Goal: Transaction & Acquisition: Download file/media

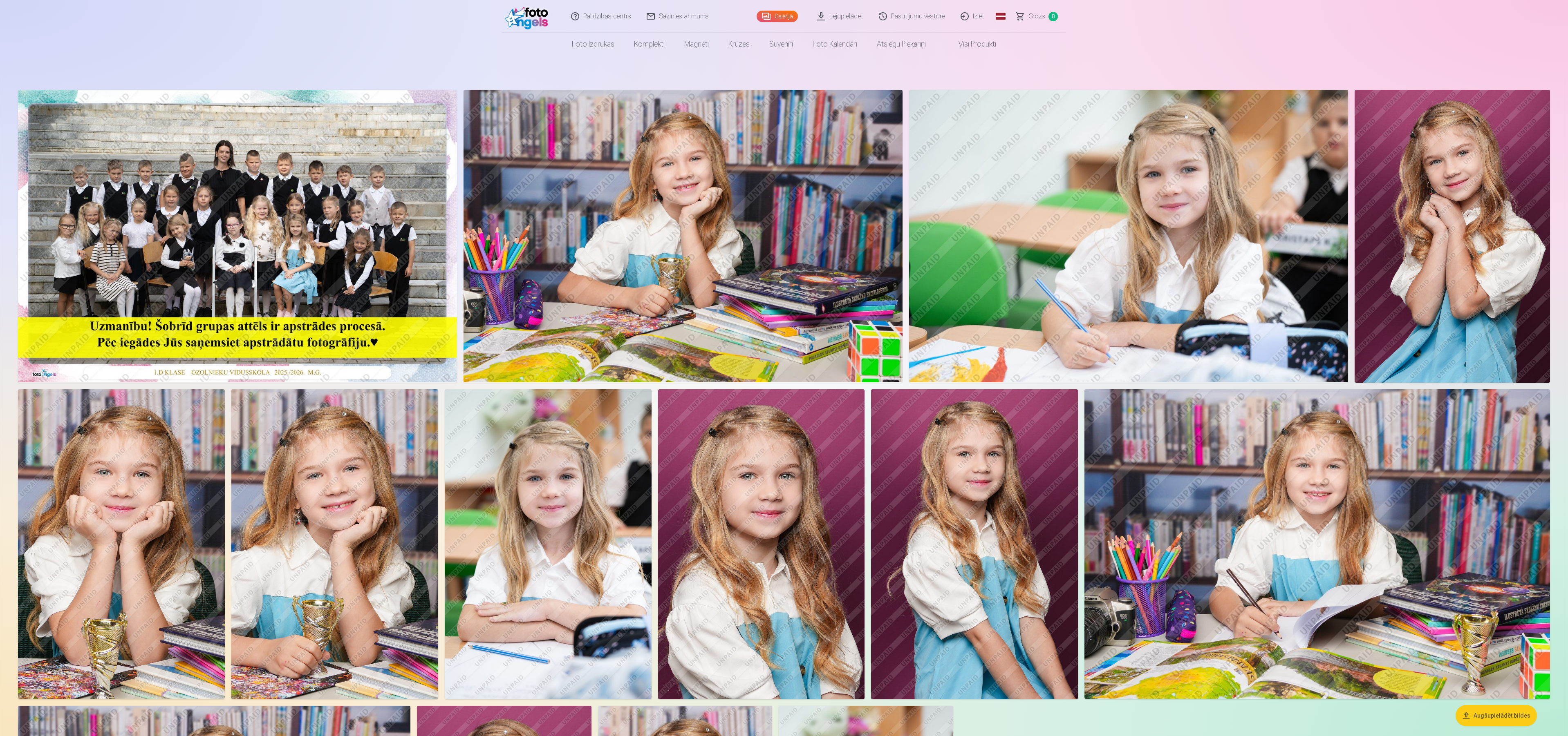
click at [782, 14] on link "Lejupielādēt" at bounding box center [841, 16] width 62 height 33
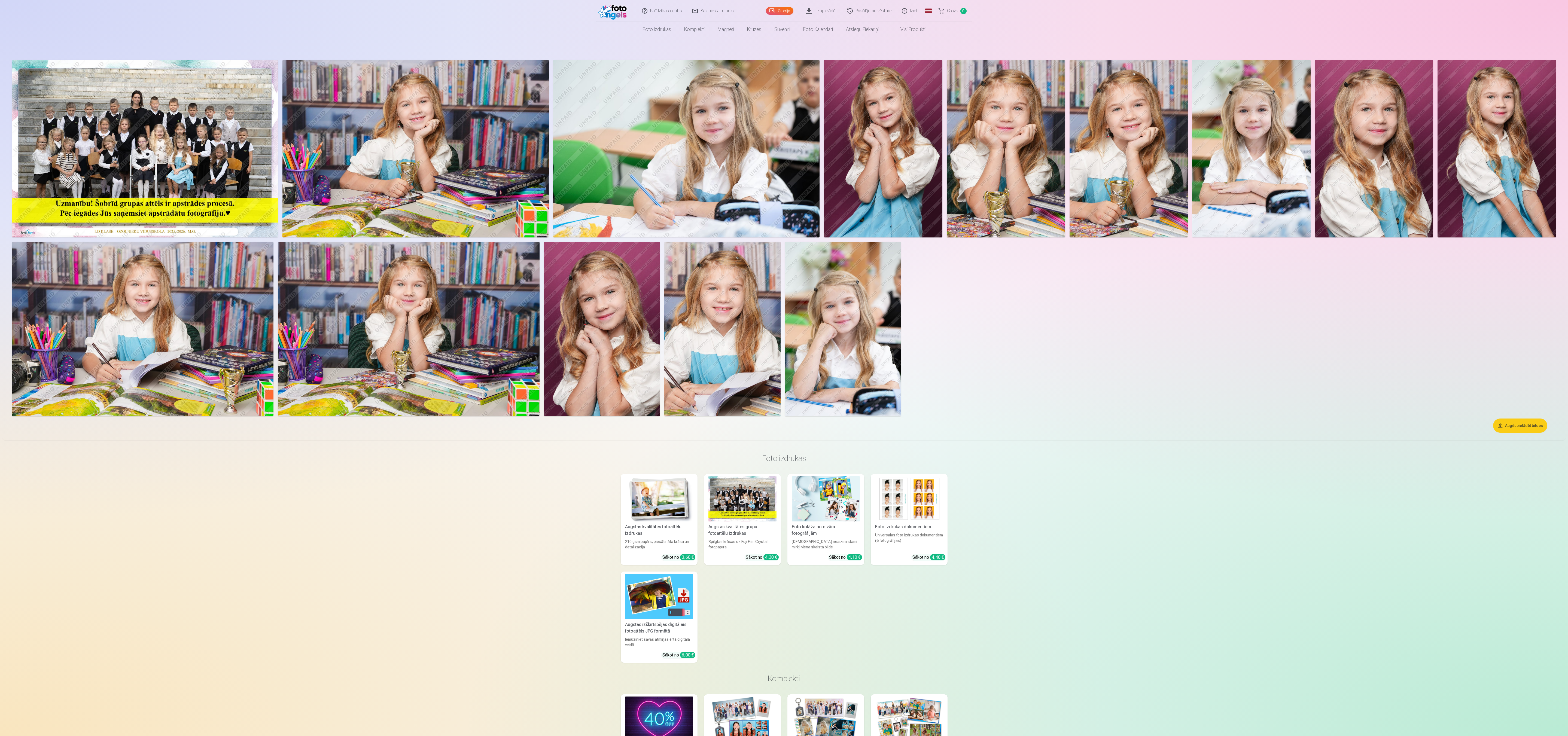
drag, startPoint x: 828, startPoint y: 511, endPoint x: 830, endPoint y: 506, distance: 5.4
click at [521, 245] on img at bounding box center [826, 499] width 68 height 46
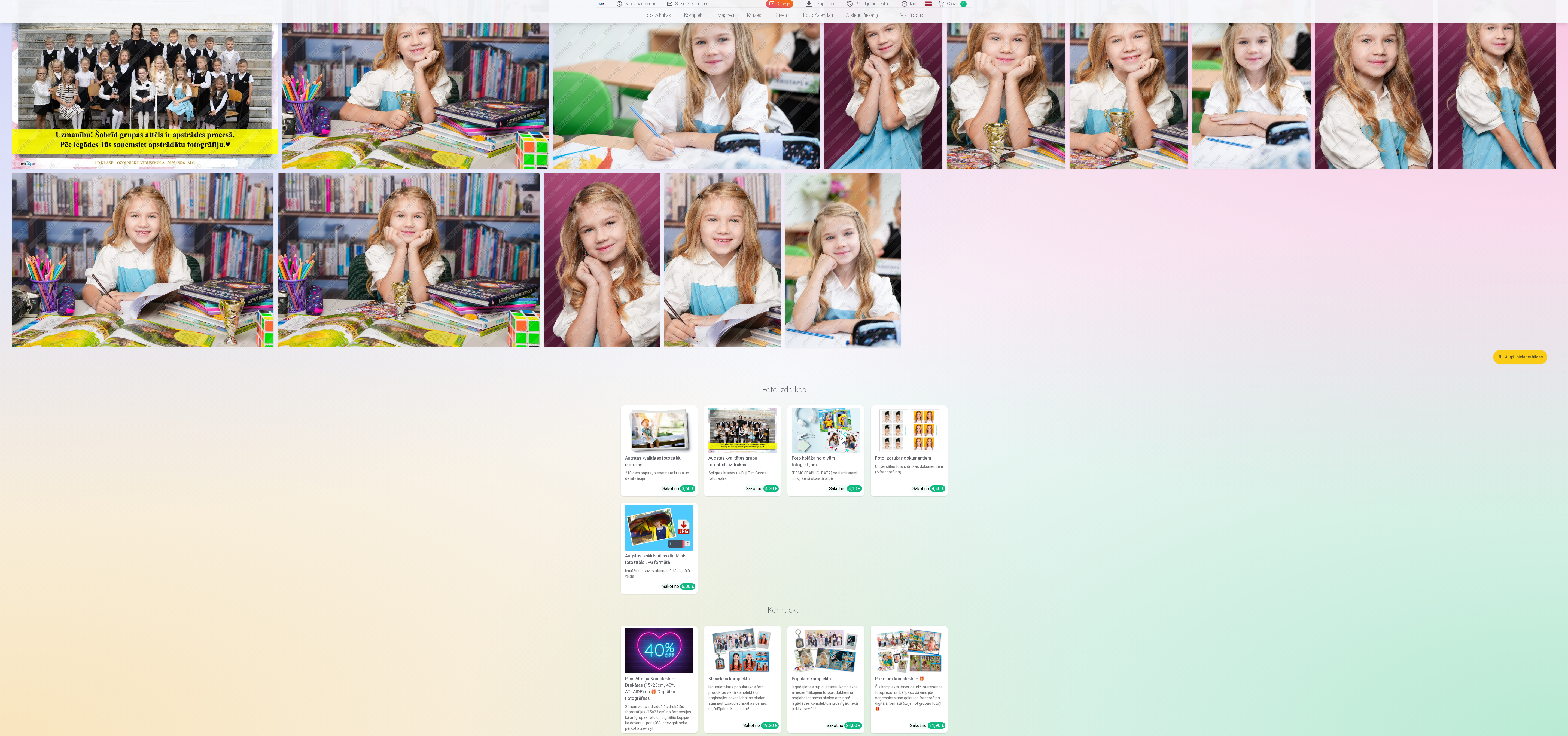
scroll to position [245, 0]
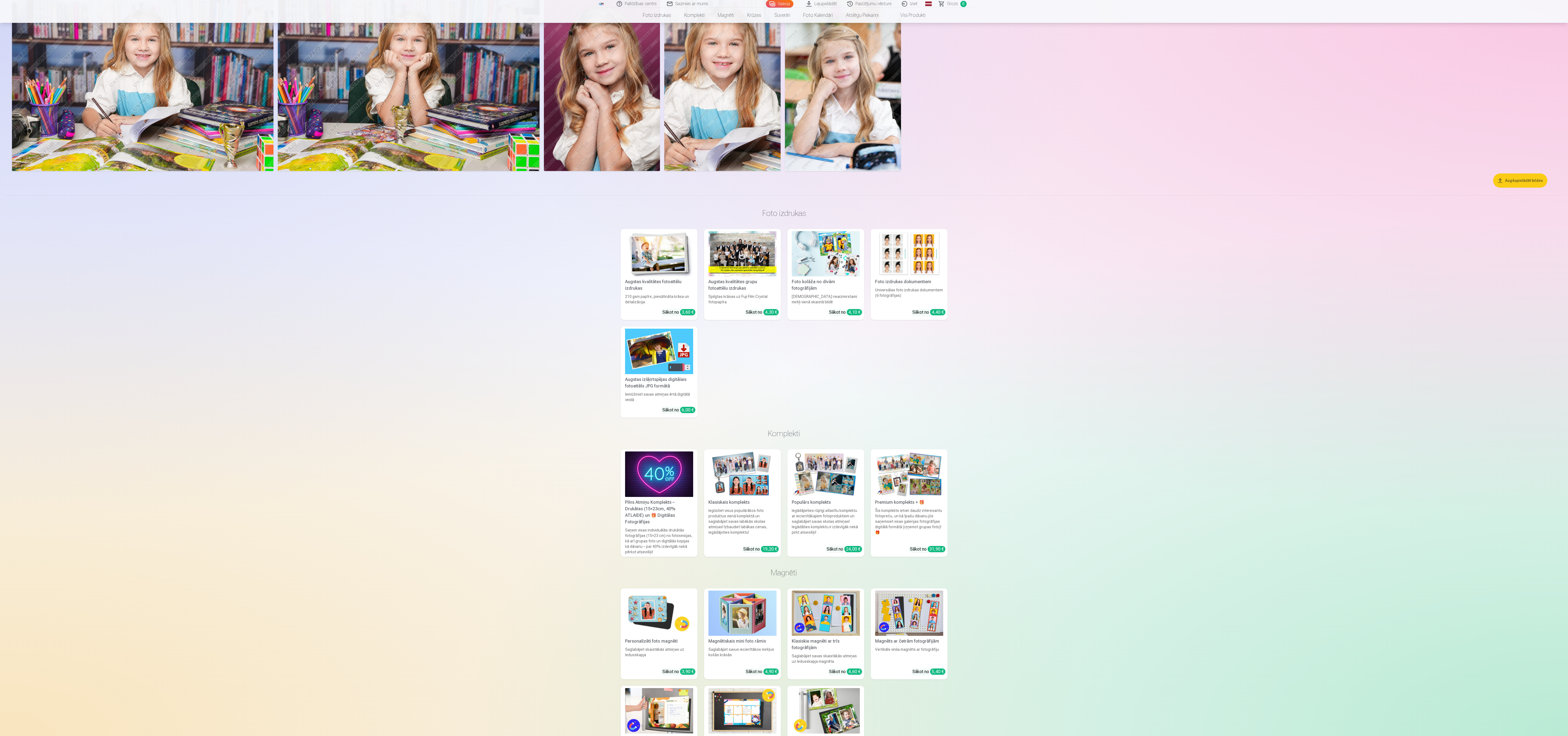
click at [521, 245] on img at bounding box center [826, 474] width 68 height 46
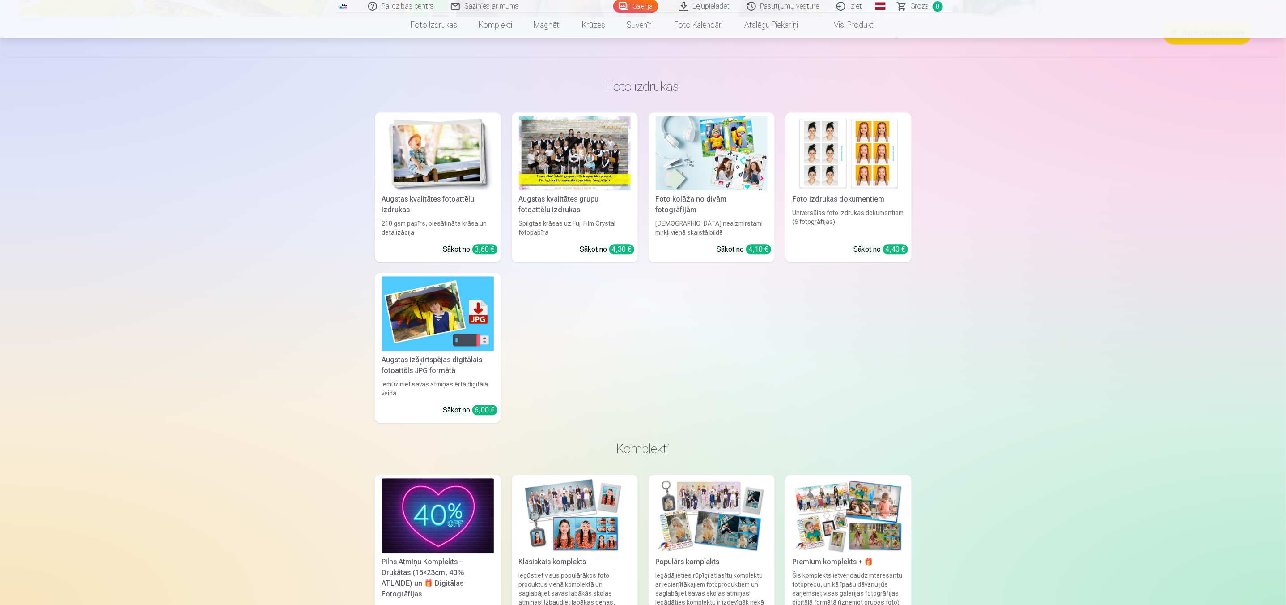
scroll to position [1409, 0]
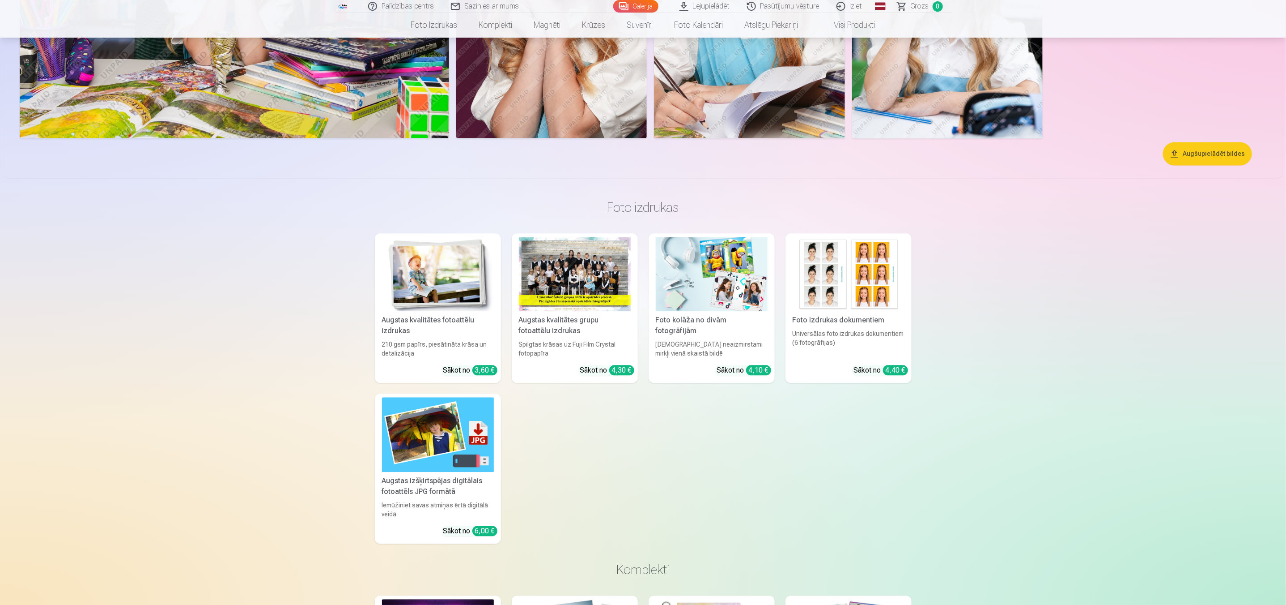
click at [697, 294] on img at bounding box center [712, 274] width 112 height 75
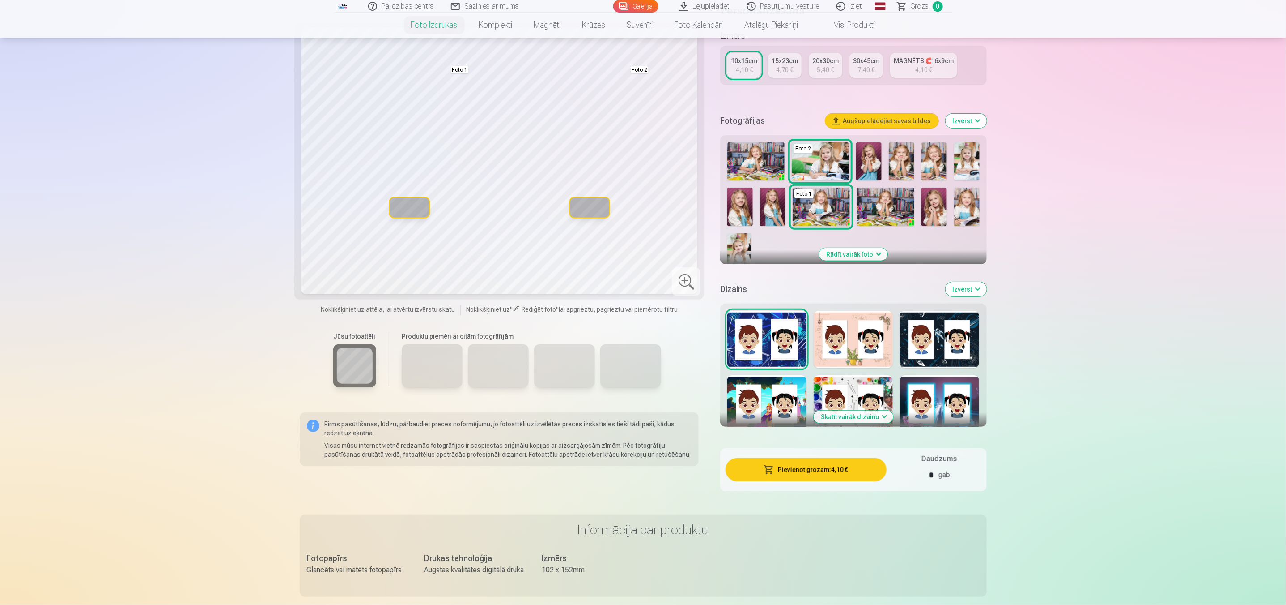
scroll to position [134, 0]
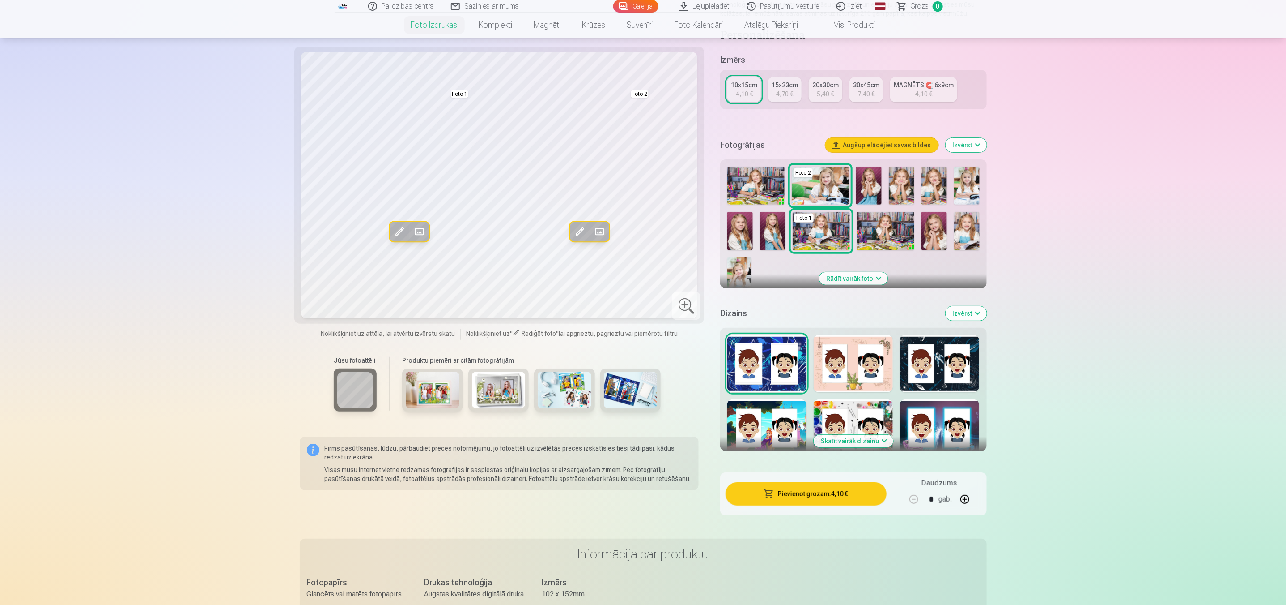
click at [905, 90] on link "MAGNĒTS 🧲 6x9cm 4,10 €" at bounding box center [923, 89] width 67 height 25
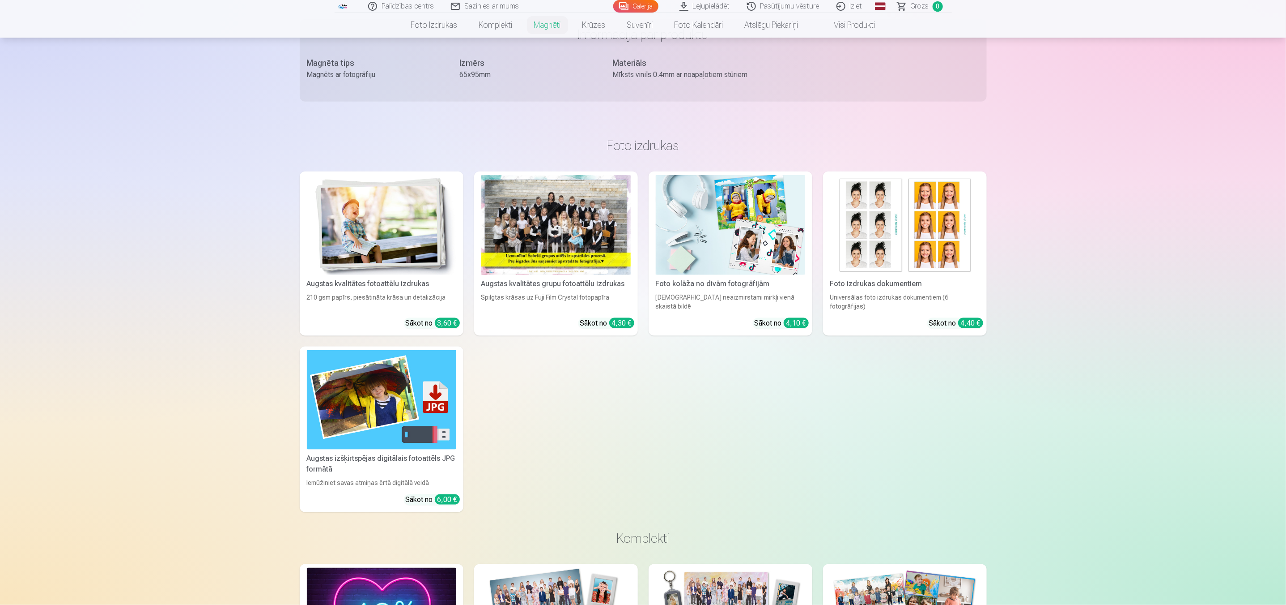
scroll to position [940, 0]
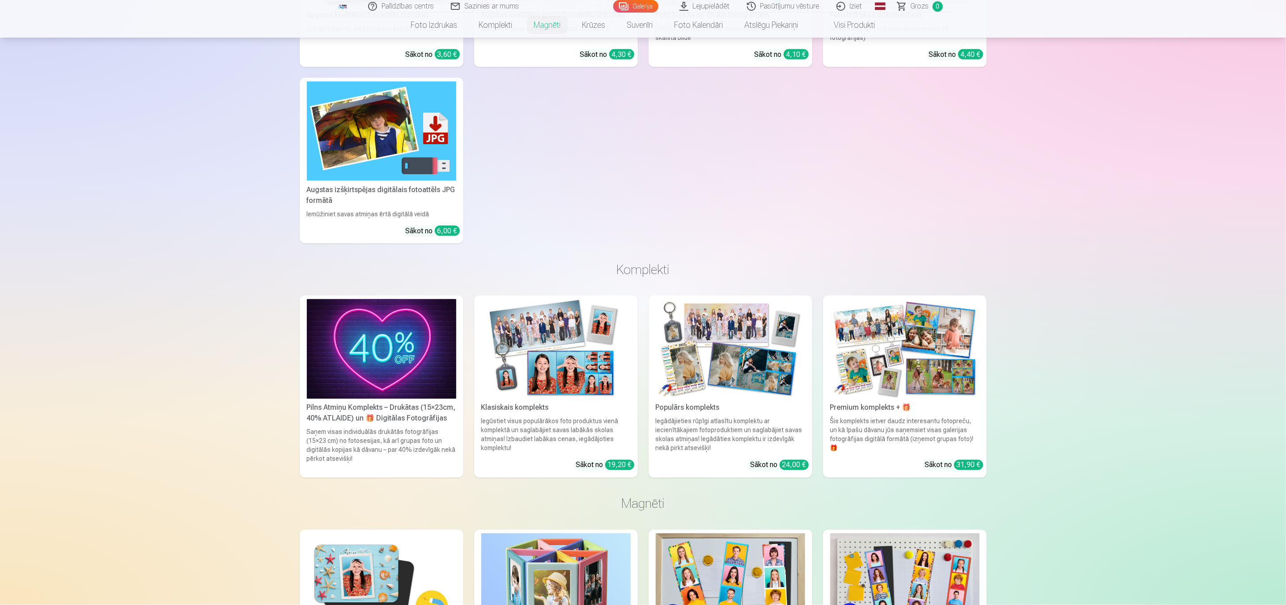
click at [492, 356] on img at bounding box center [555, 349] width 149 height 100
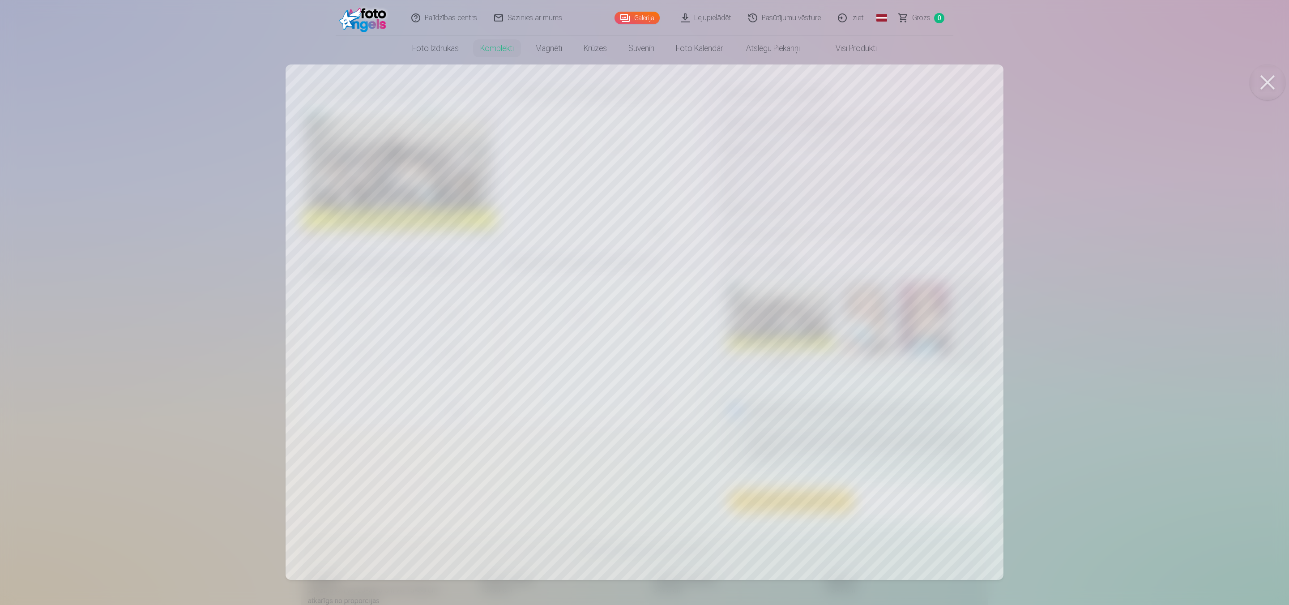
drag, startPoint x: 888, startPoint y: 232, endPoint x: 401, endPoint y: 382, distance: 508.8
click at [401, 382] on div at bounding box center [644, 302] width 1289 height 605
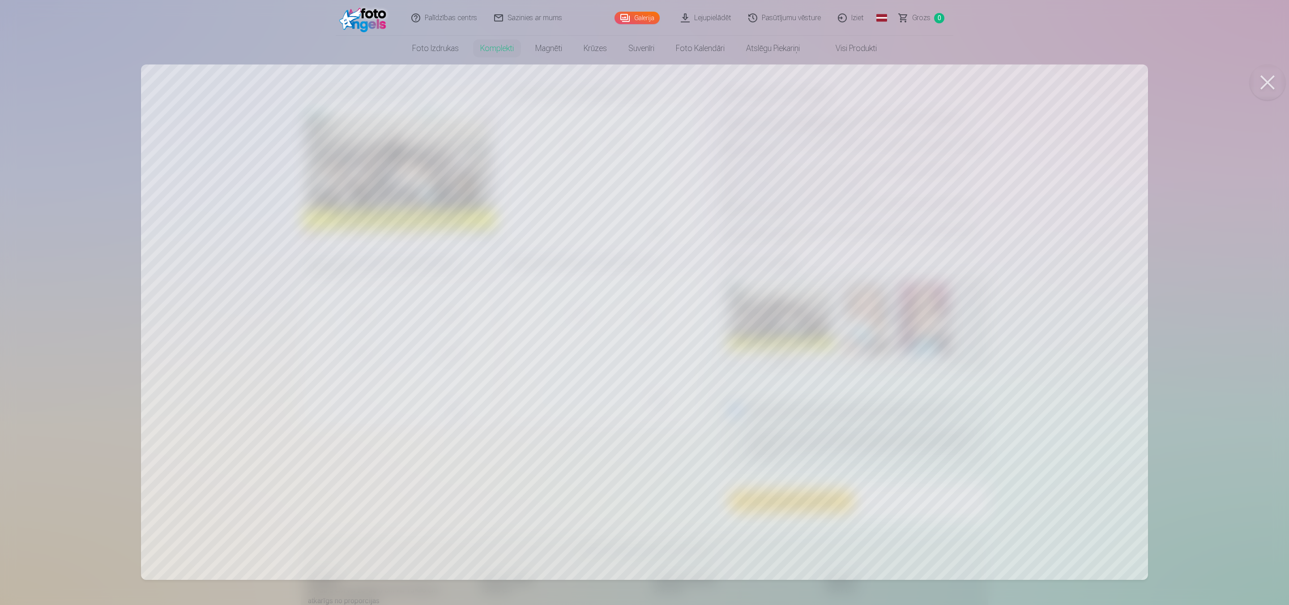
click at [1269, 86] on button at bounding box center [1267, 82] width 36 height 36
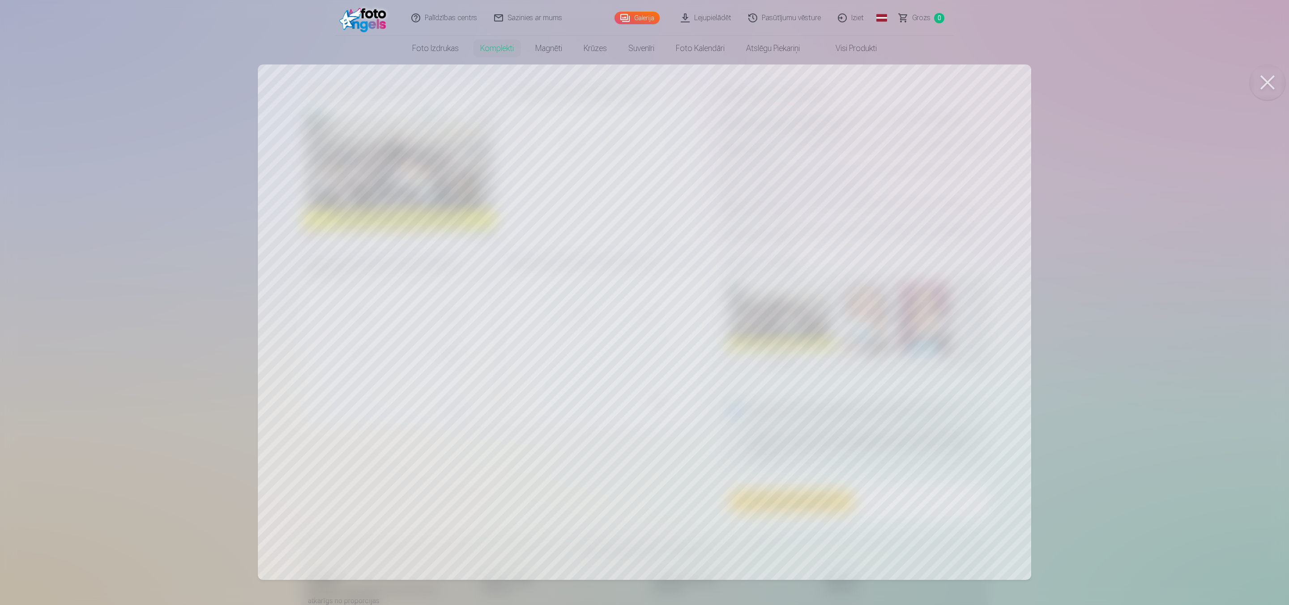
click at [1269, 80] on button at bounding box center [1267, 82] width 36 height 36
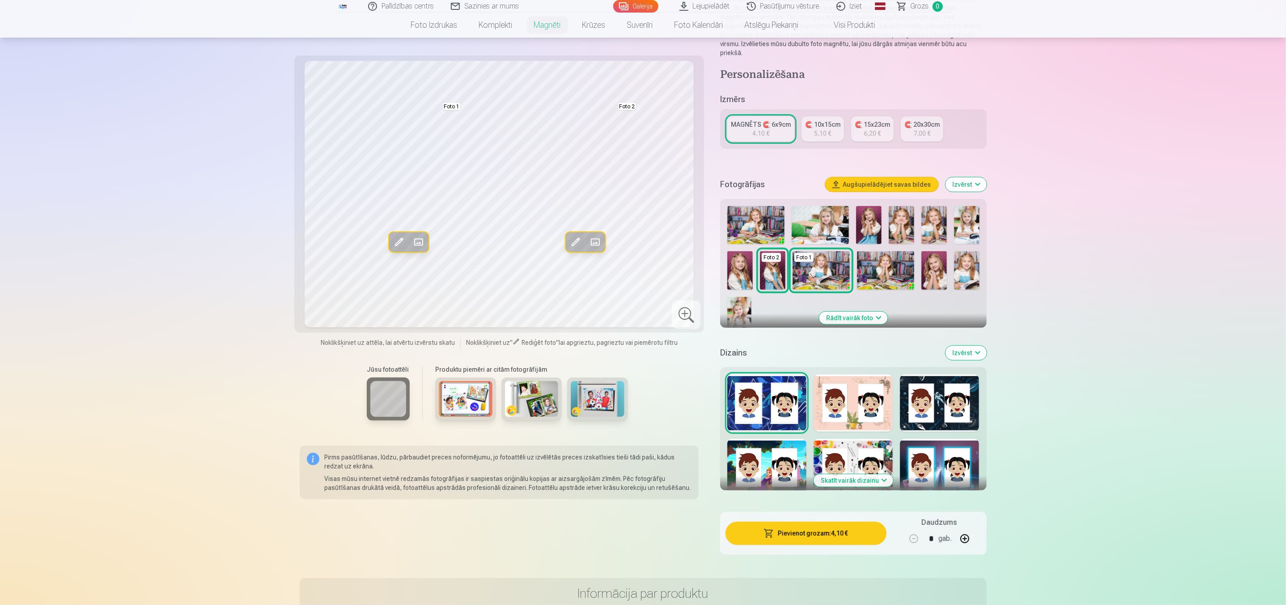
scroll to position [134, 0]
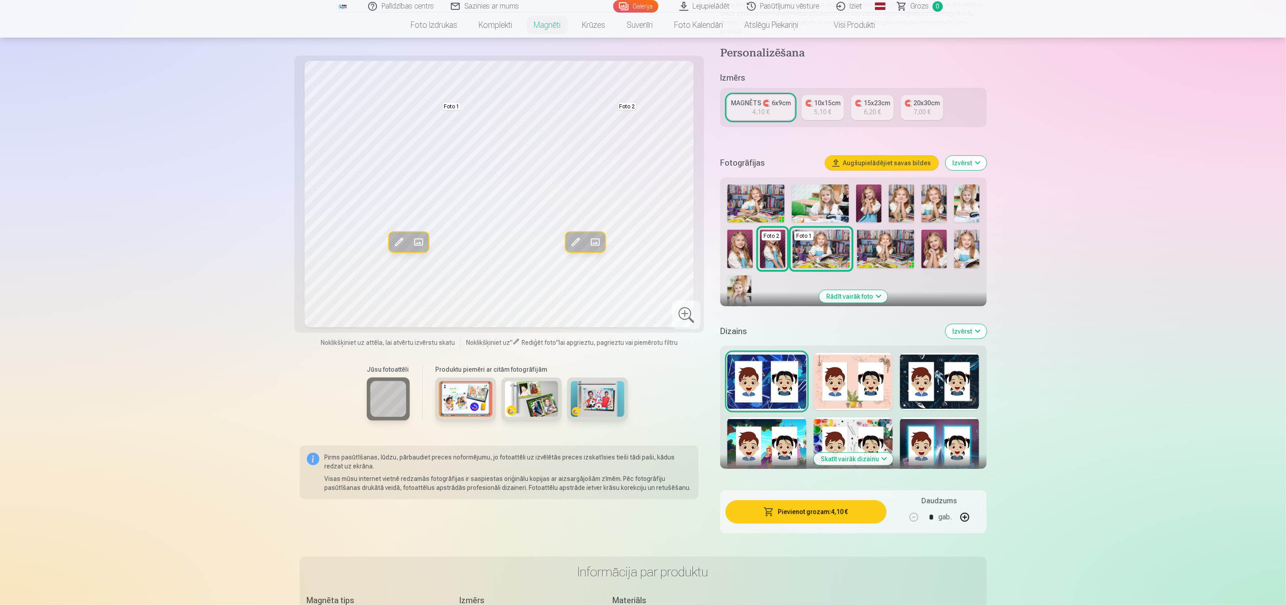
click at [868, 364] on div at bounding box center [853, 381] width 79 height 57
click at [934, 379] on div at bounding box center [939, 381] width 79 height 57
click at [780, 447] on div at bounding box center [767, 445] width 79 height 57
click at [850, 424] on div at bounding box center [853, 445] width 79 height 57
click at [955, 417] on div at bounding box center [939, 445] width 79 height 57
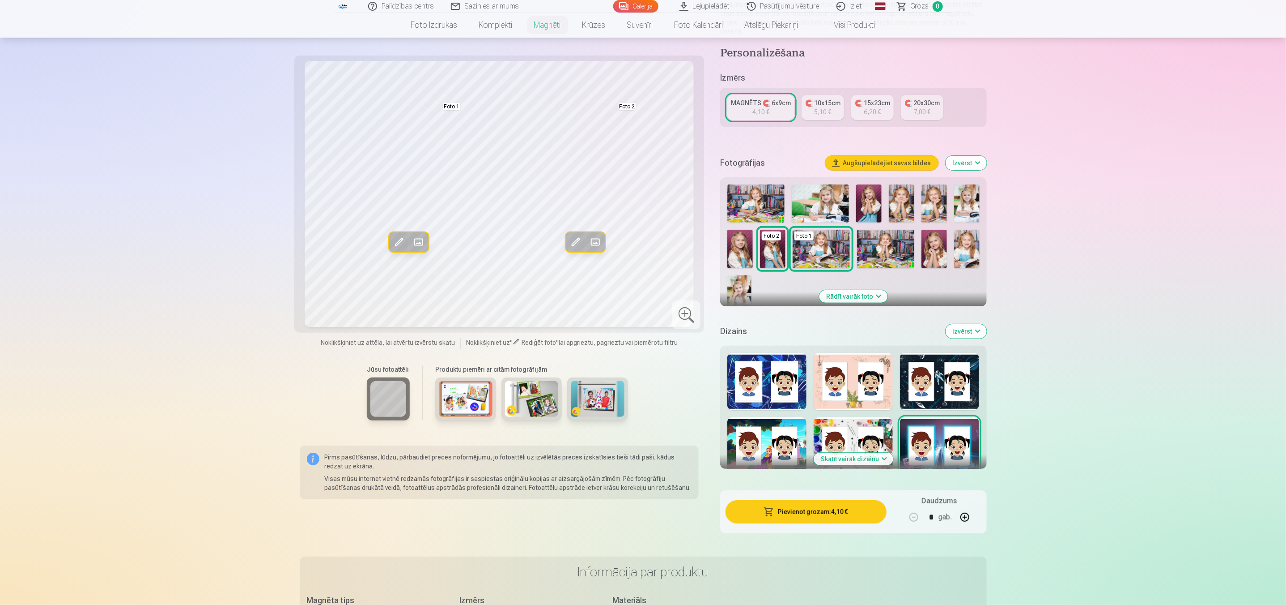
click at [775, 371] on div at bounding box center [767, 381] width 79 height 57
drag, startPoint x: 823, startPoint y: 364, endPoint x: 835, endPoint y: 368, distance: 12.9
click at [827, 366] on div at bounding box center [853, 381] width 79 height 57
click at [758, 362] on div at bounding box center [767, 381] width 79 height 57
click at [530, 384] on img at bounding box center [532, 399] width 54 height 36
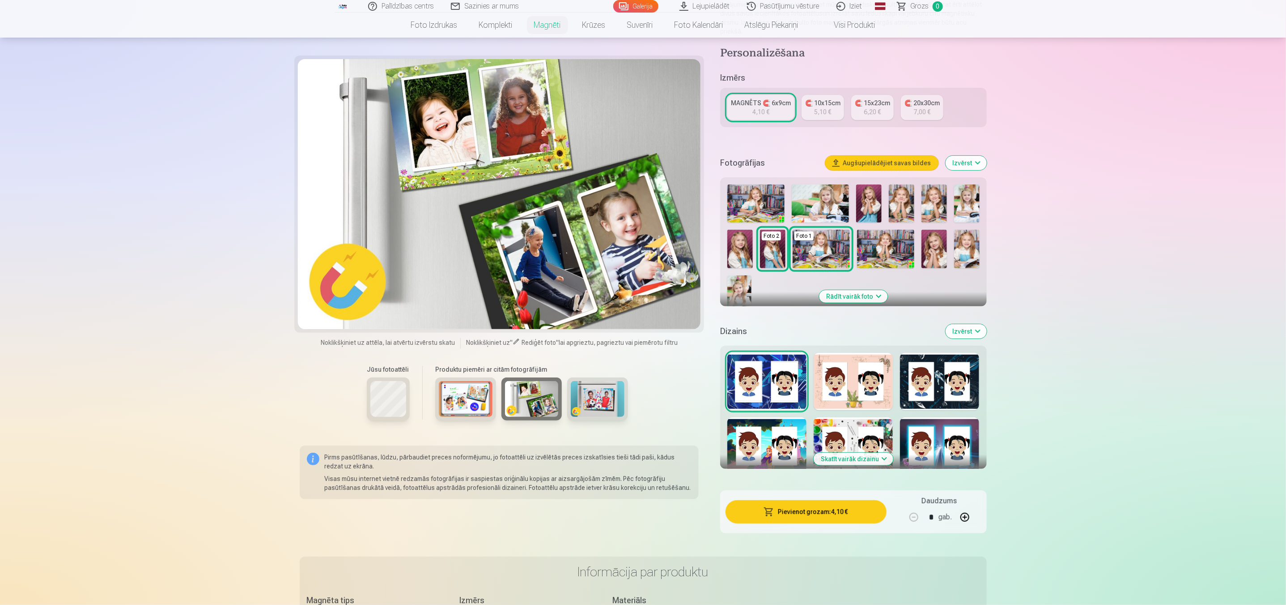
click at [473, 398] on img at bounding box center [466, 399] width 54 height 36
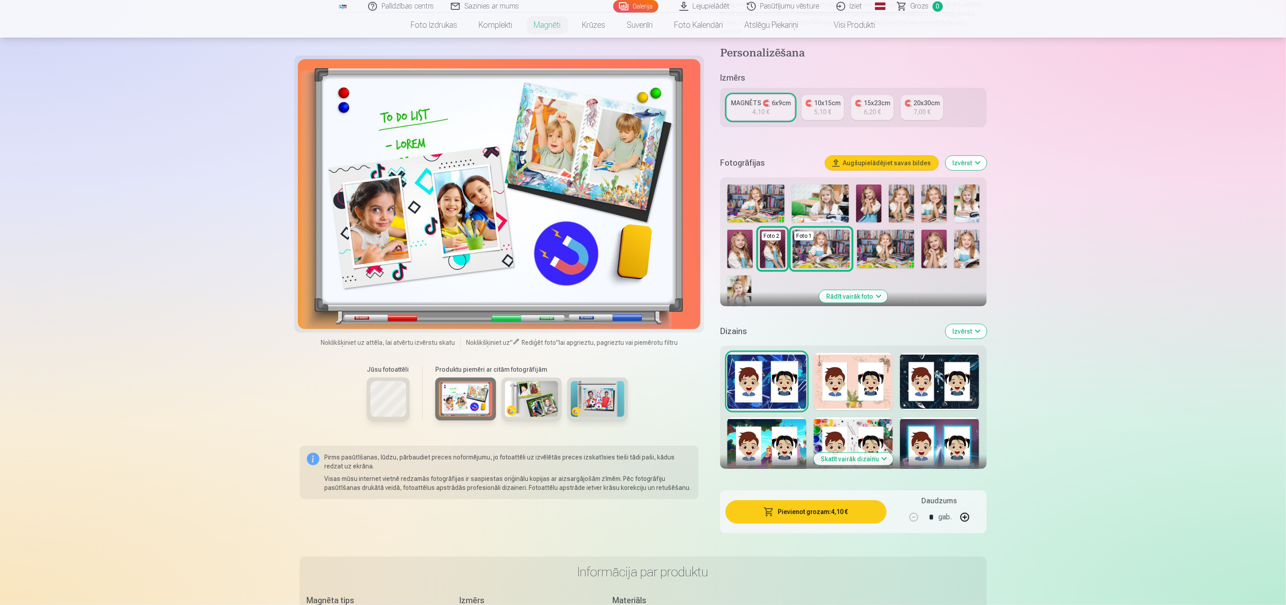
click at [593, 402] on img at bounding box center [598, 399] width 54 height 36
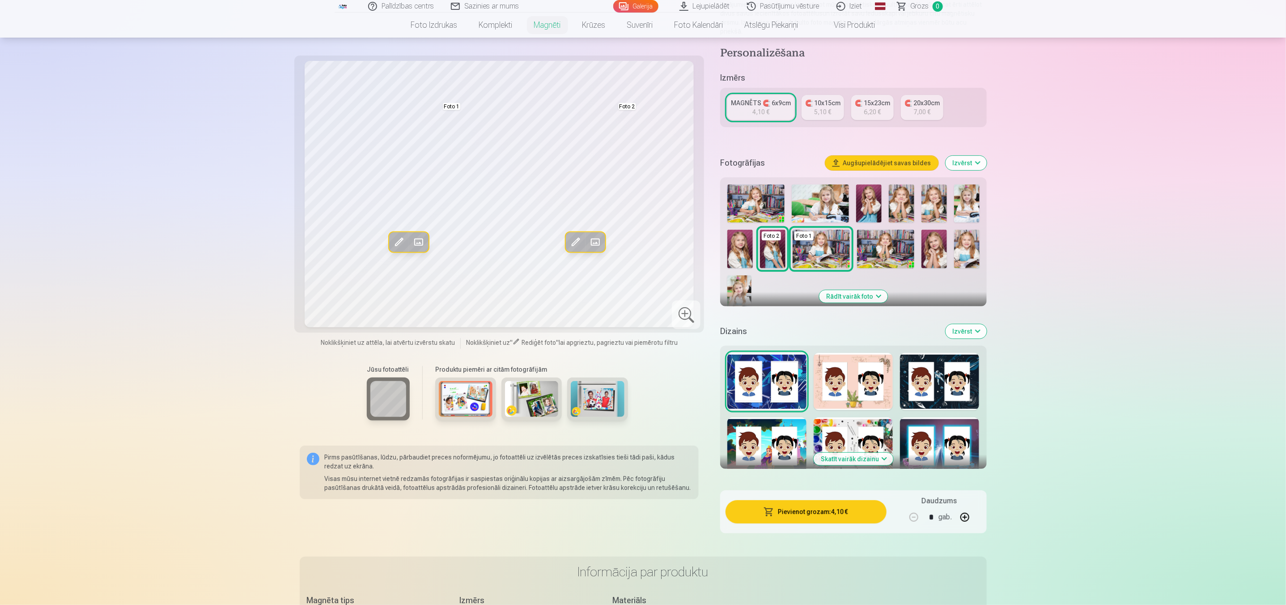
click at [544, 402] on img at bounding box center [532, 399] width 54 height 36
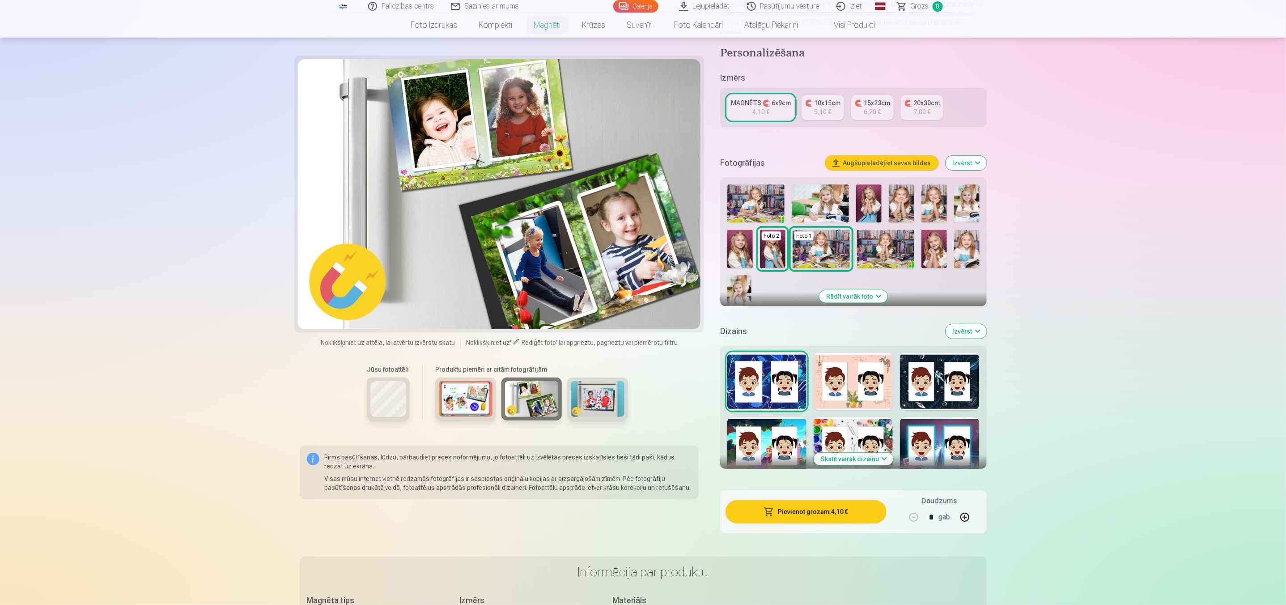
click at [869, 378] on div at bounding box center [853, 381] width 79 height 57
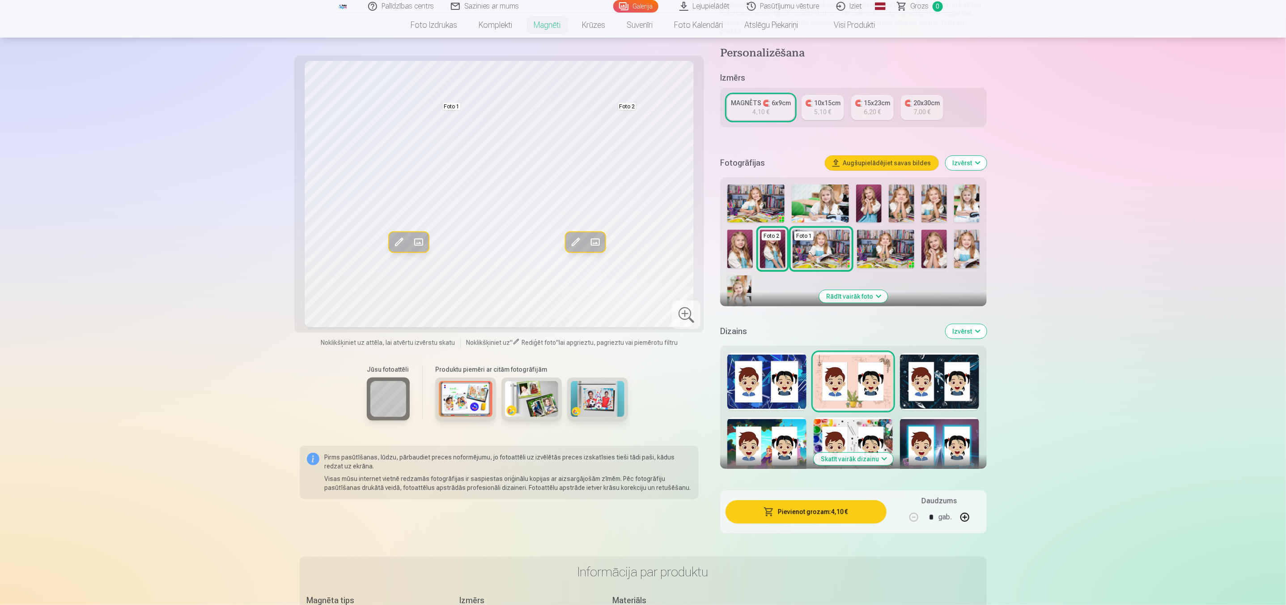
click at [755, 353] on div at bounding box center [767, 381] width 79 height 57
click at [775, 422] on div at bounding box center [767, 445] width 79 height 57
click at [833, 422] on div at bounding box center [853, 445] width 79 height 57
click at [921, 364] on div at bounding box center [939, 381] width 79 height 57
click at [985, 435] on div "Skatīt vairāk dizainu" at bounding box center [853, 406] width 266 height 123
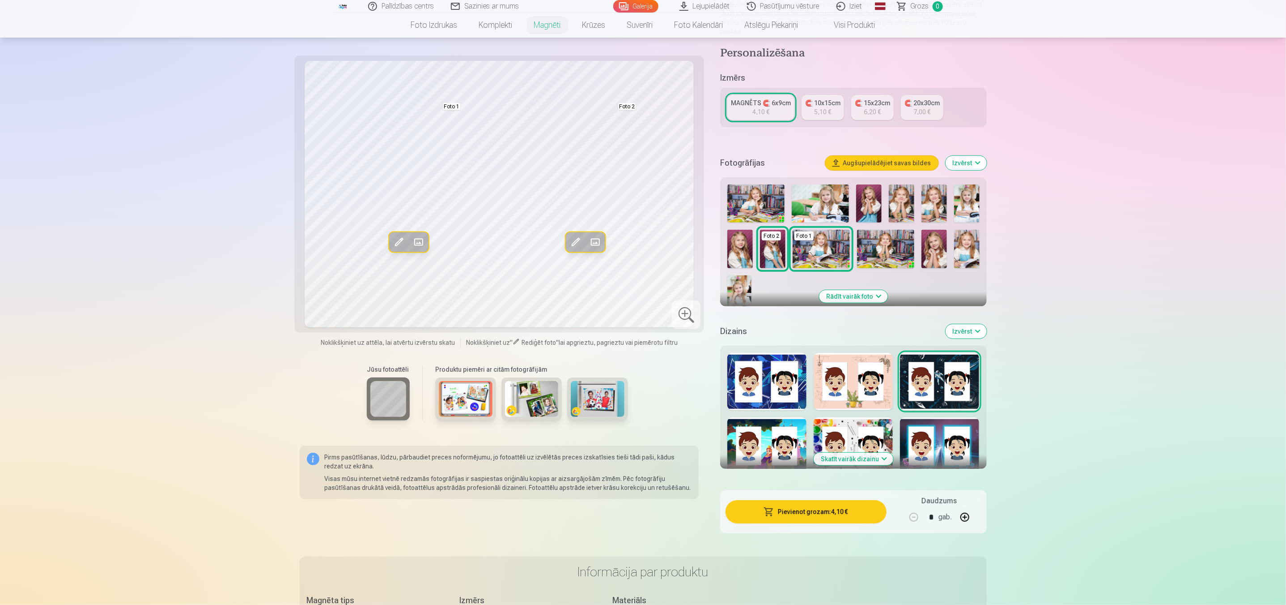
click at [832, 398] on div at bounding box center [853, 381] width 79 height 57
click at [830, 417] on div at bounding box center [853, 445] width 79 height 57
drag, startPoint x: 748, startPoint y: 358, endPoint x: 748, endPoint y: 366, distance: 7.2
click at [748, 358] on div at bounding box center [767, 381] width 79 height 57
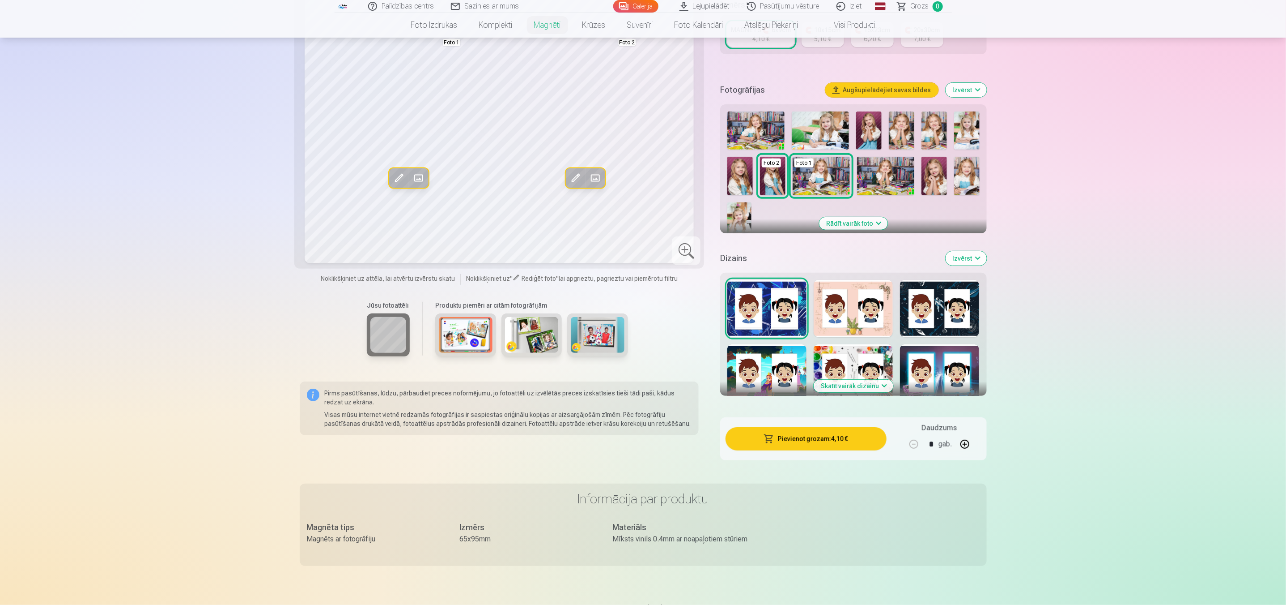
scroll to position [67, 0]
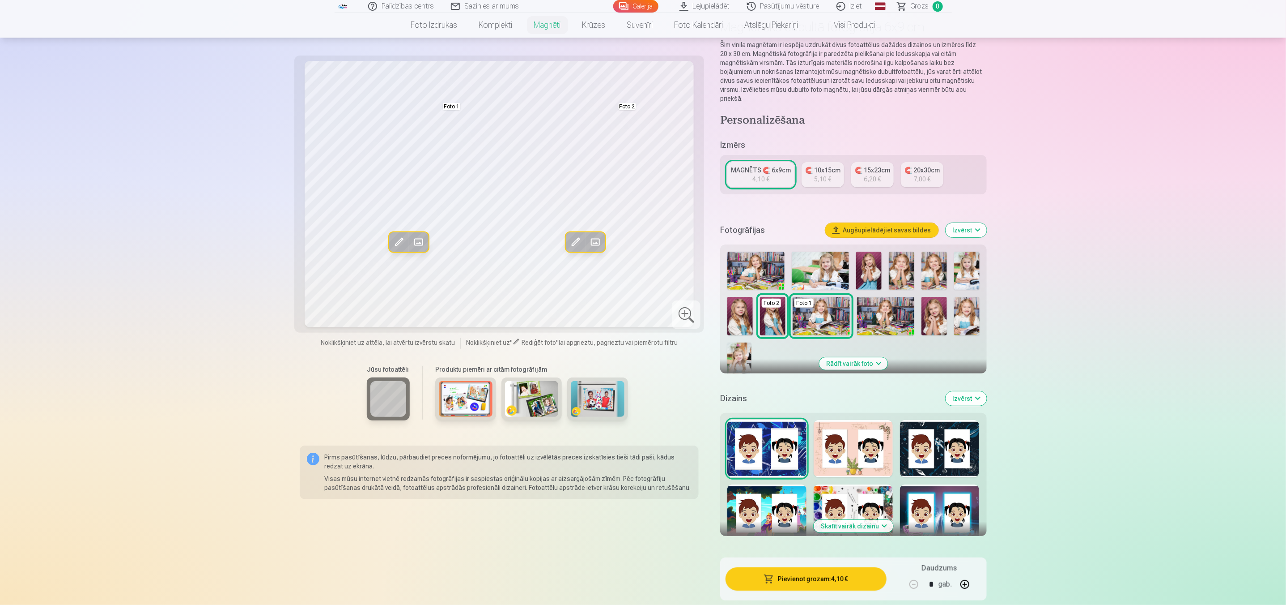
click at [595, 391] on img at bounding box center [598, 399] width 54 height 36
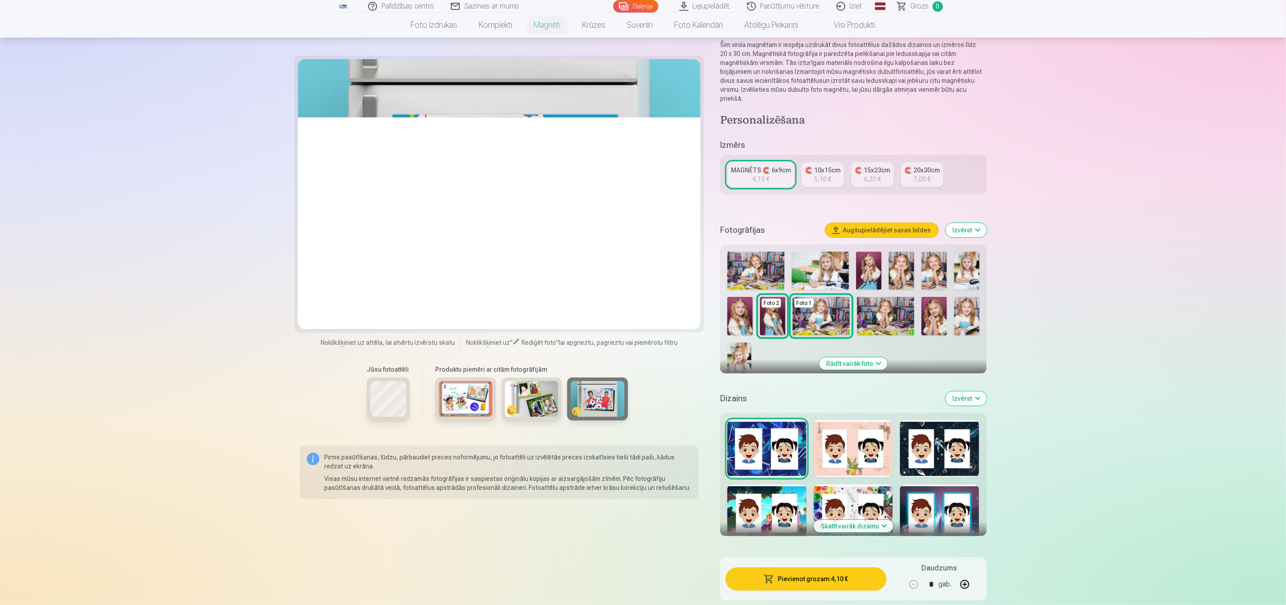
click at [932, 507] on div at bounding box center [939, 512] width 79 height 57
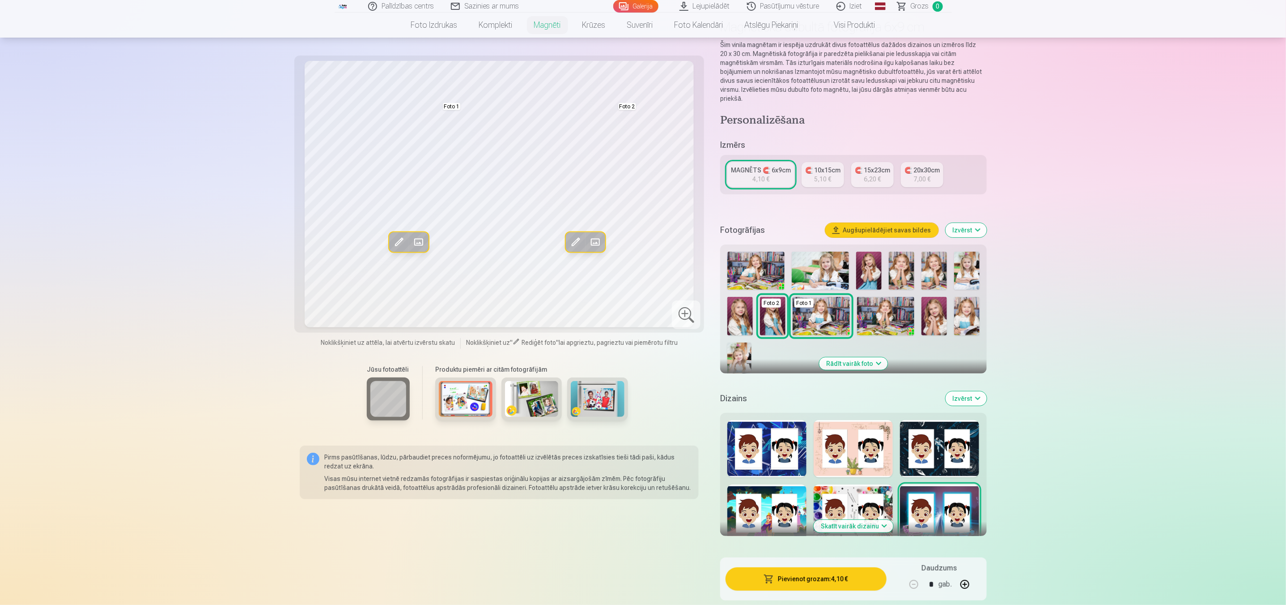
click at [747, 500] on div at bounding box center [767, 512] width 79 height 57
click at [796, 448] on div at bounding box center [767, 448] width 79 height 57
drag, startPoint x: 838, startPoint y: 454, endPoint x: 834, endPoint y: 452, distance: 4.7
click at [835, 455] on div at bounding box center [853, 448] width 79 height 57
click at [918, 499] on div at bounding box center [939, 512] width 79 height 57
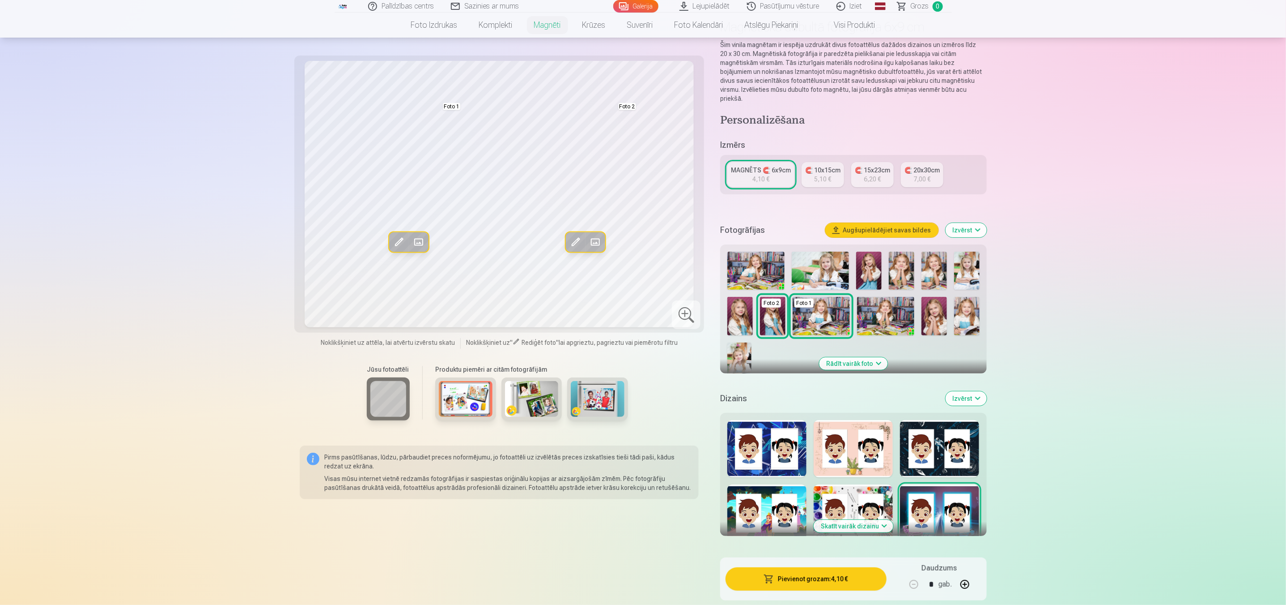
click at [878, 503] on div at bounding box center [853, 512] width 79 height 57
click at [760, 495] on div at bounding box center [767, 512] width 79 height 57
